Goal: Task Accomplishment & Management: Use online tool/utility

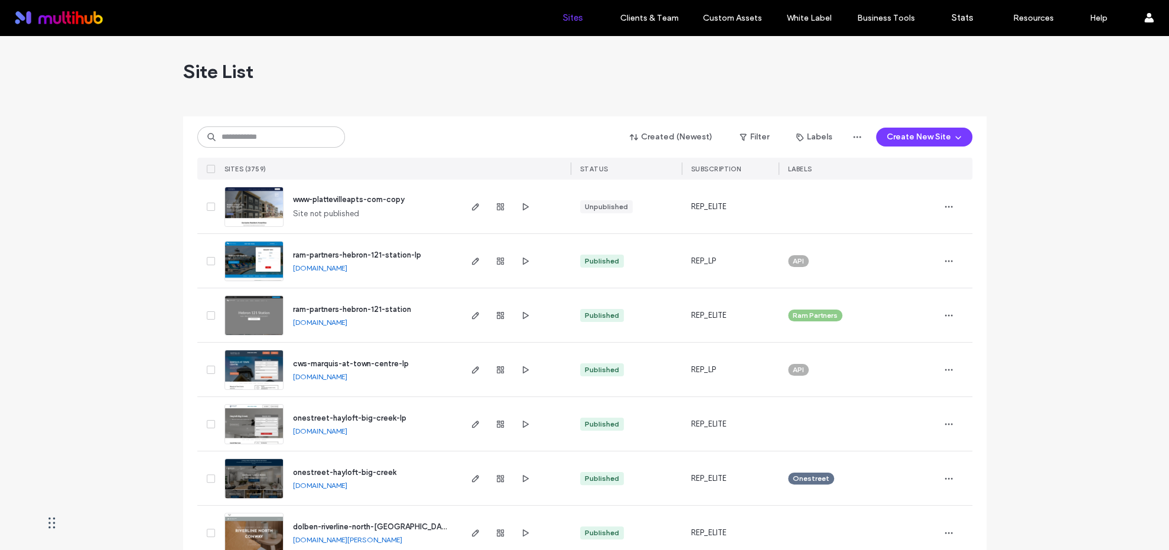
type input "********"
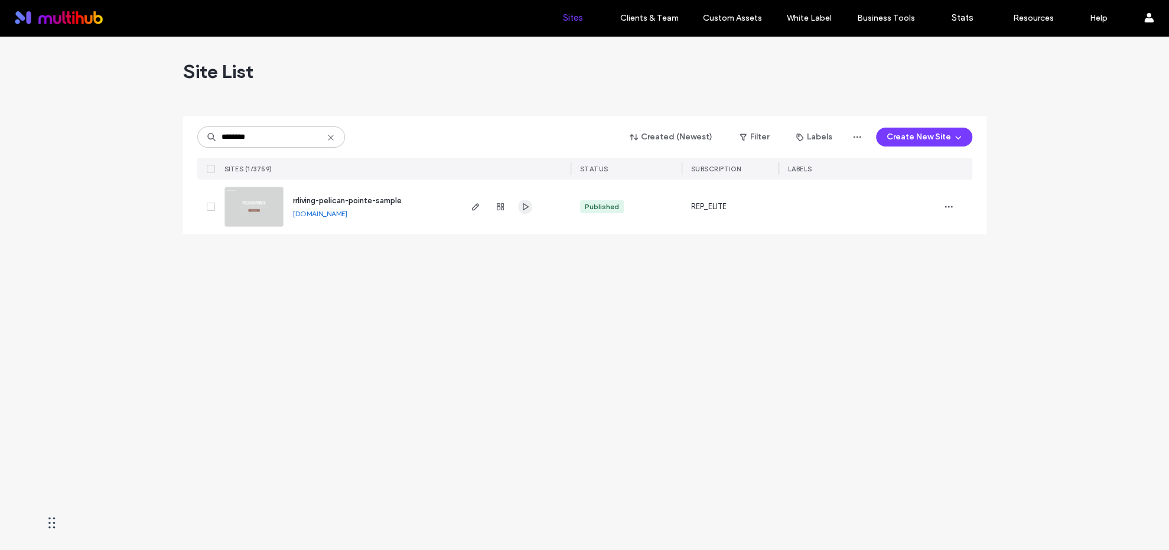
click at [524, 205] on use "button" at bounding box center [525, 206] width 6 height 7
click at [474, 210] on icon "button" at bounding box center [475, 206] width 9 height 9
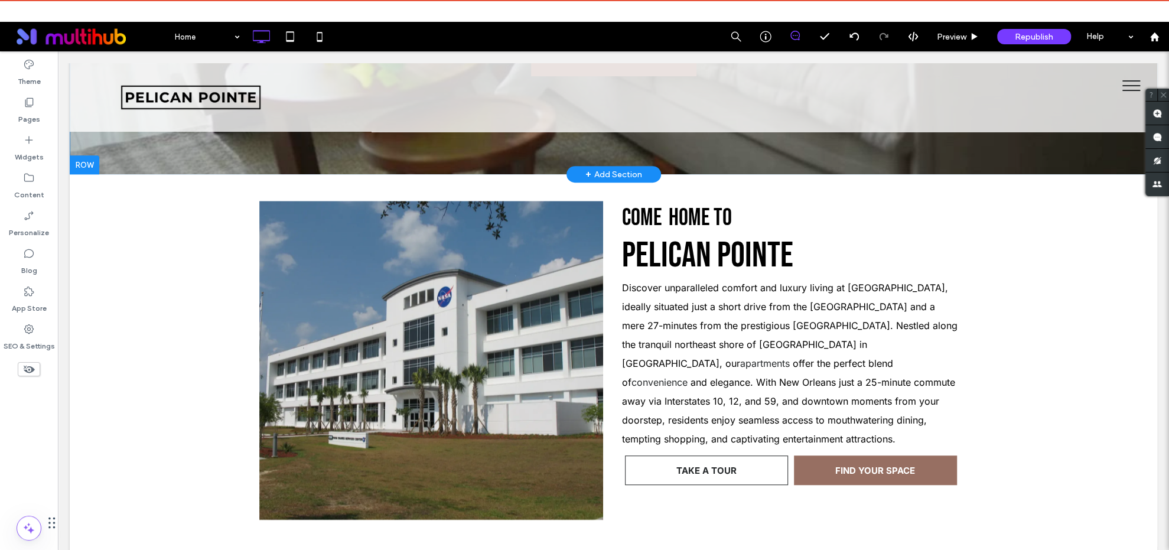
scroll to position [379, 0]
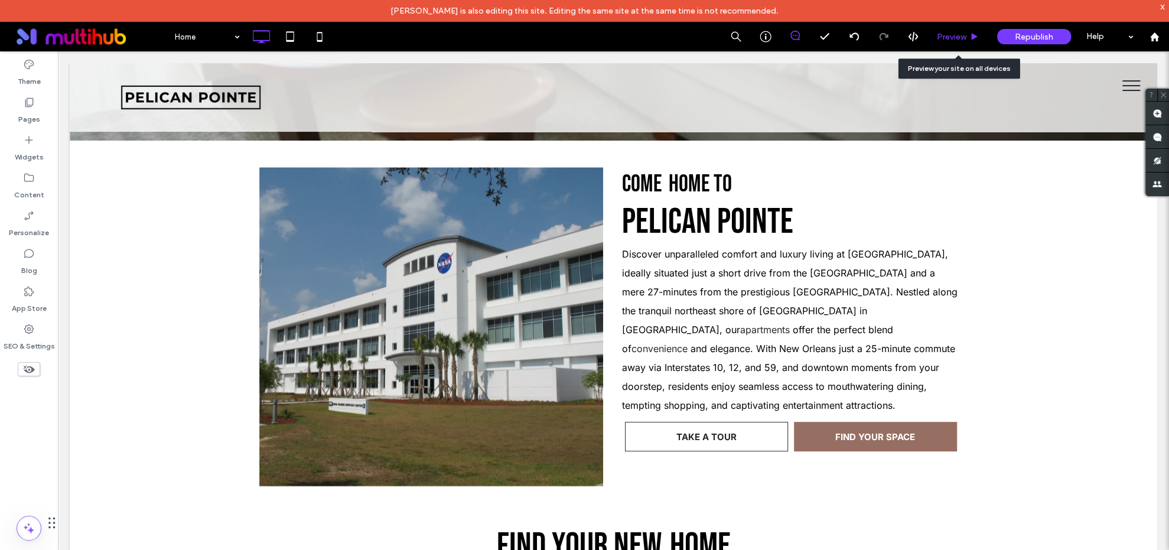
click at [951, 40] on span "Preview" at bounding box center [952, 37] width 30 height 10
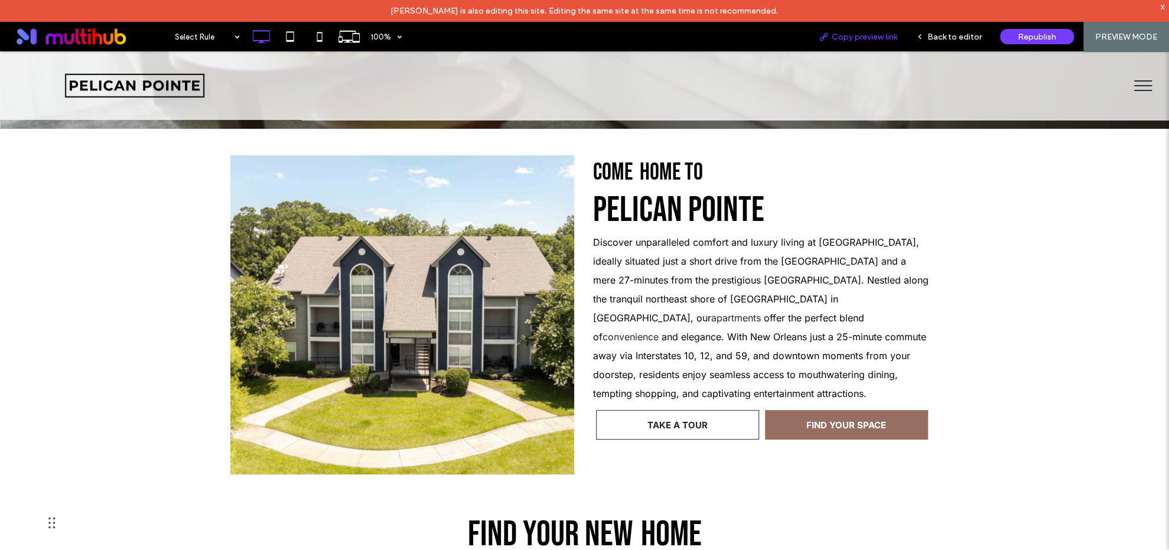
click at [869, 41] on div "Copy preview link" at bounding box center [857, 37] width 97 height 30
click at [874, 36] on span "Copy preview link" at bounding box center [865, 37] width 66 height 10
